Goal: Information Seeking & Learning: Learn about a topic

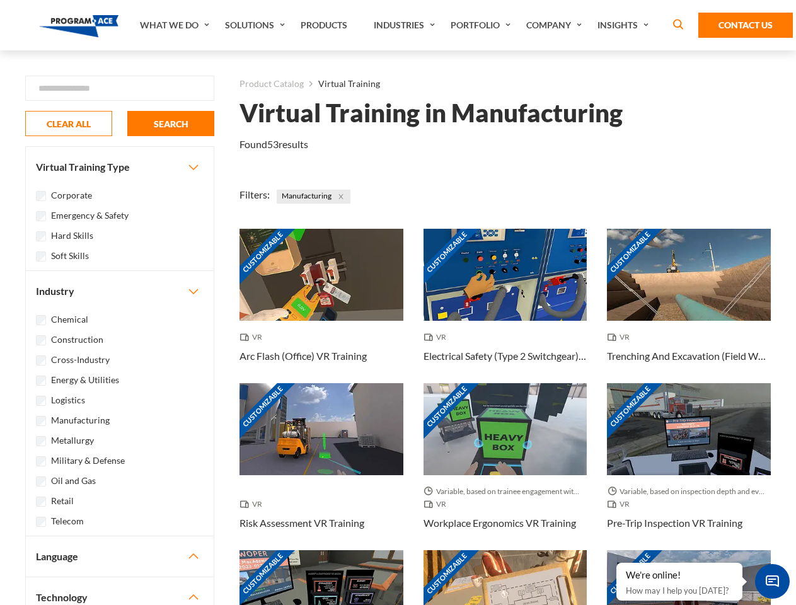
click at [176, 25] on link "What We Do" at bounding box center [176, 25] width 85 height 50
click at [257, 25] on link "Solutions" at bounding box center [257, 25] width 76 height 50
click at [406, 25] on link "Industries" at bounding box center [406, 25] width 77 height 50
click at [557, 25] on link "Company" at bounding box center [555, 25] width 71 height 50
click at [626, 25] on link "Insights" at bounding box center [624, 25] width 67 height 50
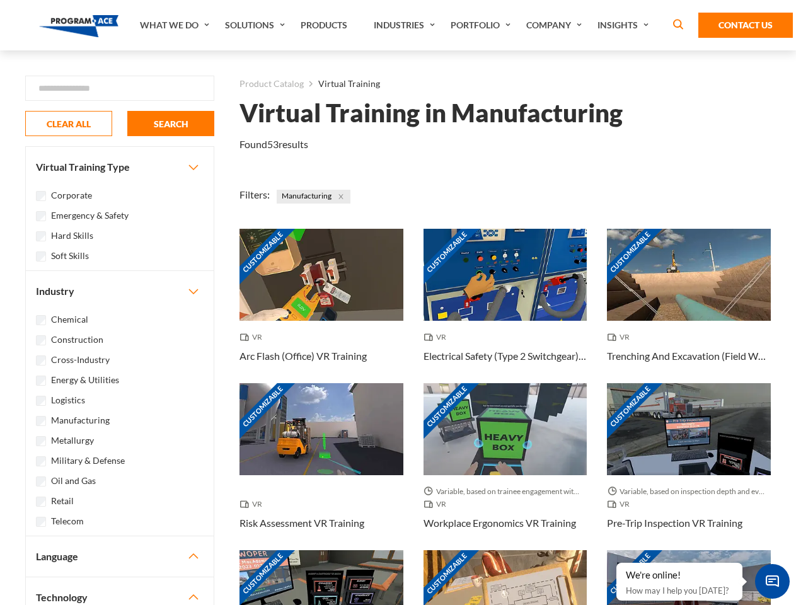
click at [0, 0] on div "Blog White Papers News" at bounding box center [0, 0] width 0 height 0
click at [0, 0] on strong "How Virtual Learning Can Enhance Workforce Productivity: A Guide for L&D Manage…" at bounding box center [0, 0] width 0 height 0
click at [772, 581] on span "Minimize live chat window" at bounding box center [773, 582] width 46 height 46
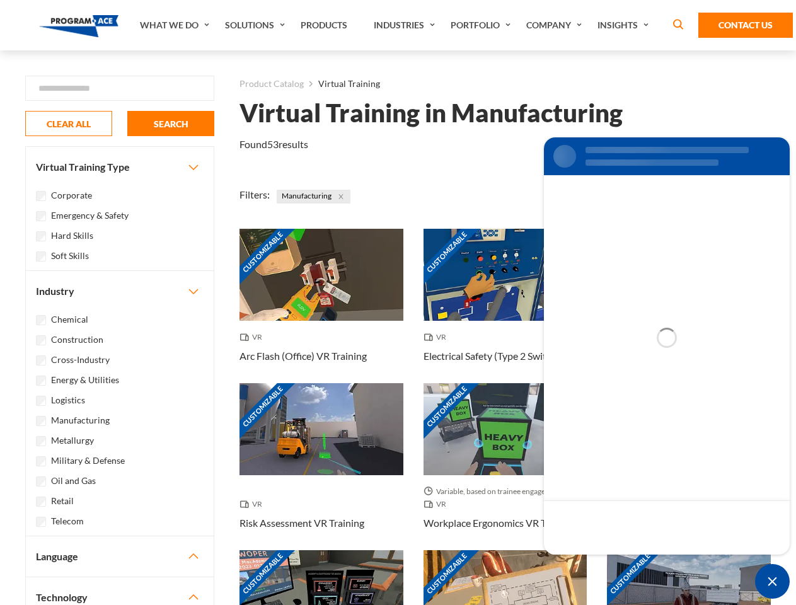
click at [617, 564] on div "Customizable" at bounding box center [689, 596] width 164 height 92
